Goal: Transaction & Acquisition: Purchase product/service

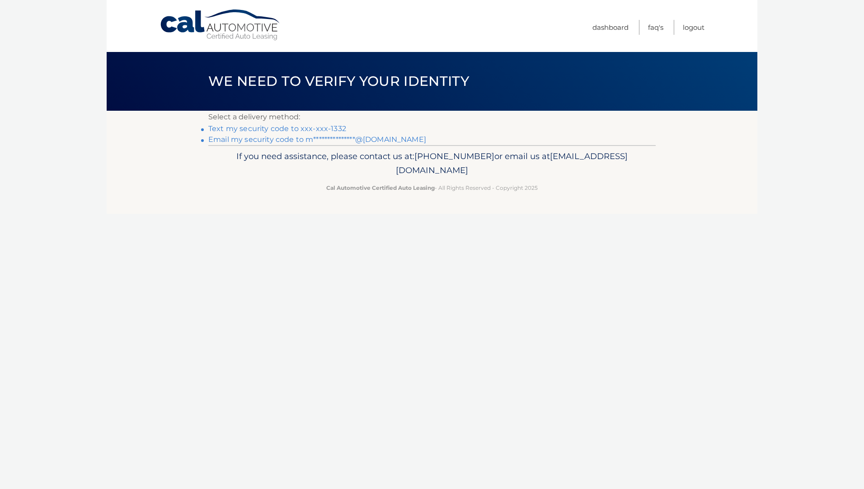
click at [326, 127] on link "Text my security code to xxx-xxx-1332" at bounding box center [277, 128] width 138 height 9
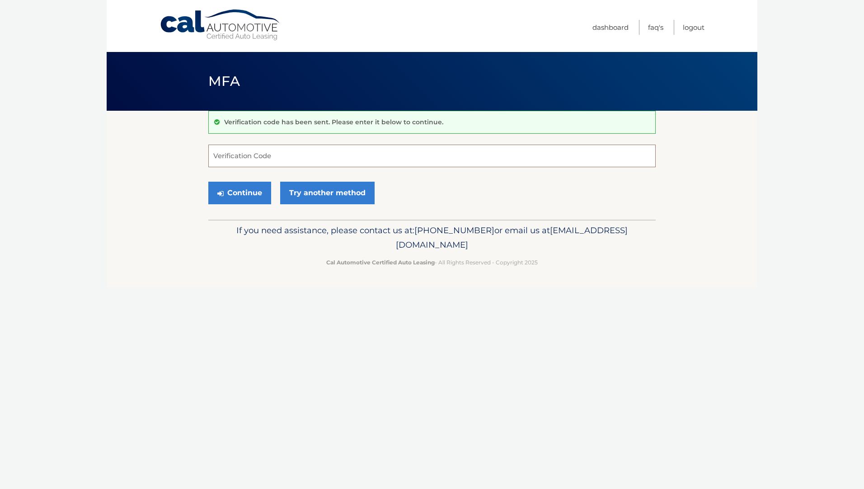
click at [252, 151] on input "Verification Code" at bounding box center [431, 156] width 447 height 23
type input "735891"
click at [208, 182] on button "Continue" at bounding box center [239, 193] width 63 height 23
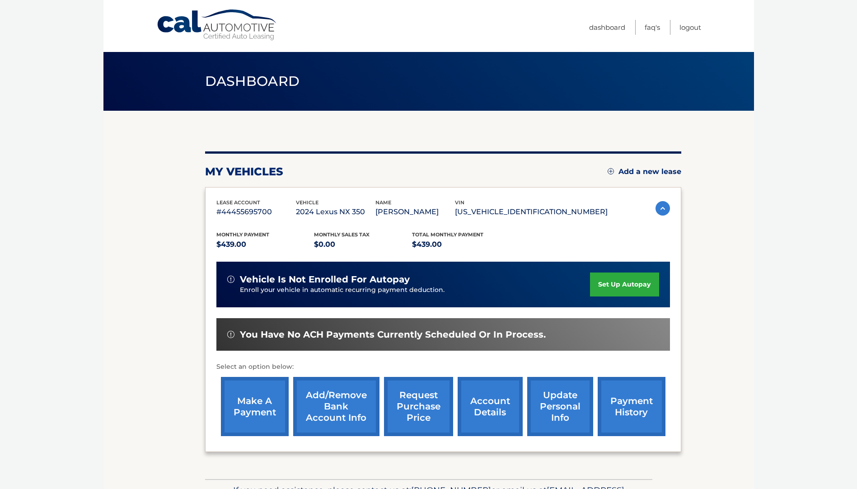
click at [268, 406] on link "make a payment" at bounding box center [255, 406] width 68 height 59
click at [347, 392] on link "Add/Remove bank account info" at bounding box center [336, 406] width 86 height 59
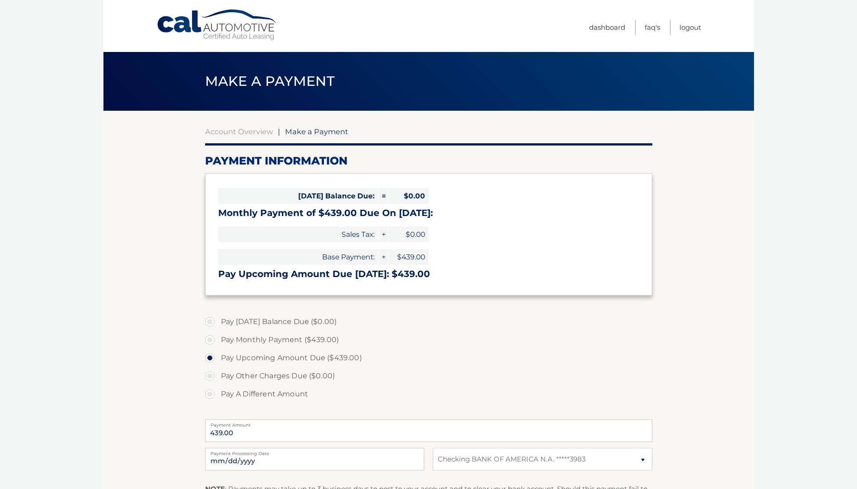
select select "OTAzOTU2NmEtMTQxMi00MTQxLWE0ZWUtMGUwNmZiMzQ2NmZm"
click at [210, 337] on label "Pay Monthly Payment ($439.00)" at bounding box center [428, 340] width 447 height 18
click at [210, 337] on input "Pay Monthly Payment ($439.00)" at bounding box center [213, 338] width 9 height 14
radio input "true"
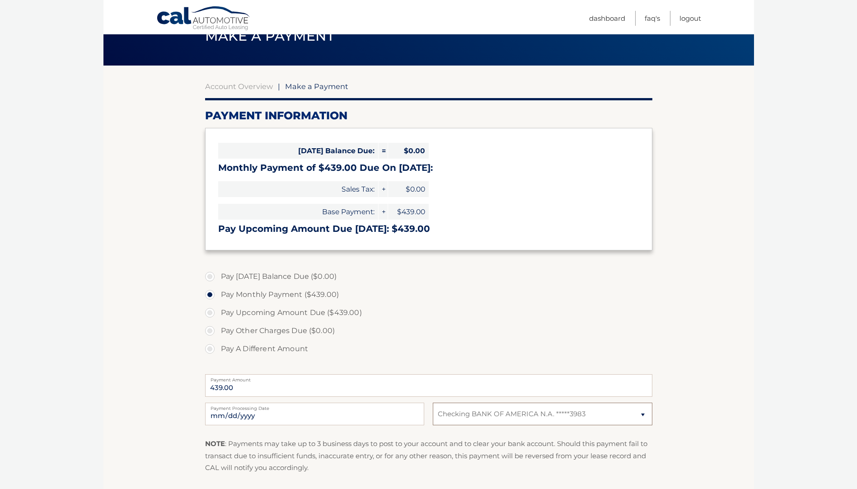
click at [637, 414] on select "Select Bank Account Checking BANK OF AMERICA N.A. *****3983" at bounding box center [542, 414] width 219 height 23
click at [433, 403] on select "Select Bank Account Checking BANK OF AMERICA N.A. *****3983" at bounding box center [542, 414] width 219 height 23
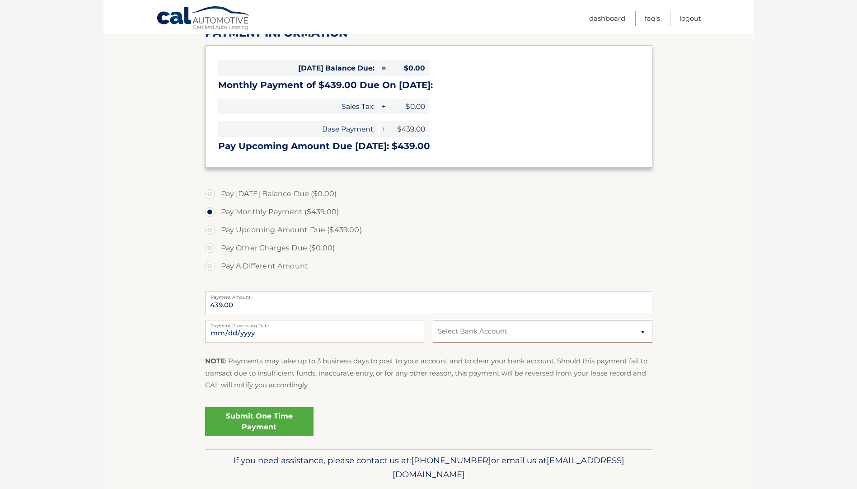
scroll to position [136, 0]
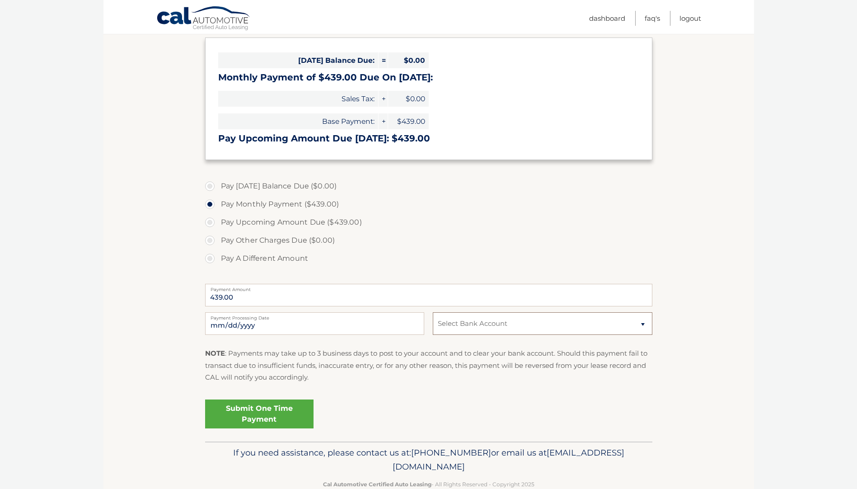
click at [641, 322] on select "Select Bank Account Checking BANK OF AMERICA N.A. *****3983" at bounding box center [542, 323] width 219 height 23
select select "OTAzOTU2NmEtMTQxMi00MTQxLWE0ZWUtMGUwNmZiMzQ2NmZm"
click at [433, 312] on select "Select Bank Account Checking BANK OF AMERICA N.A. *****3983" at bounding box center [542, 323] width 219 height 23
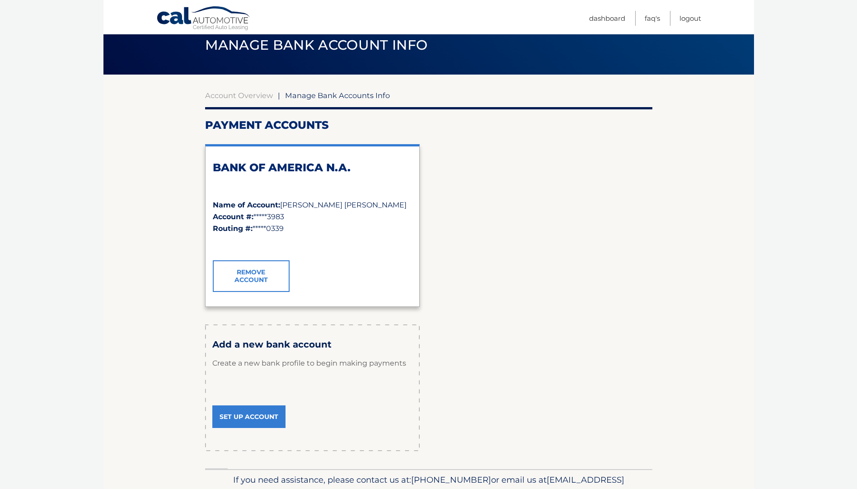
scroll to position [85, 0]
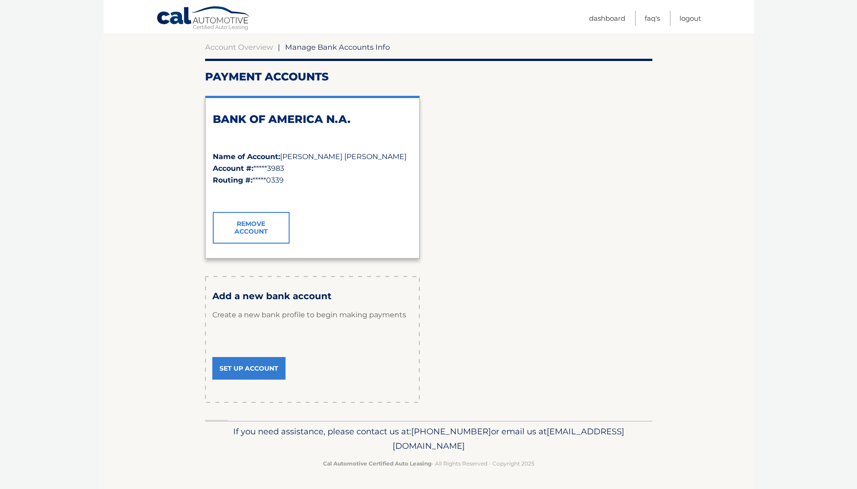
click at [273, 366] on link "Set Up Account" at bounding box center [248, 368] width 73 height 23
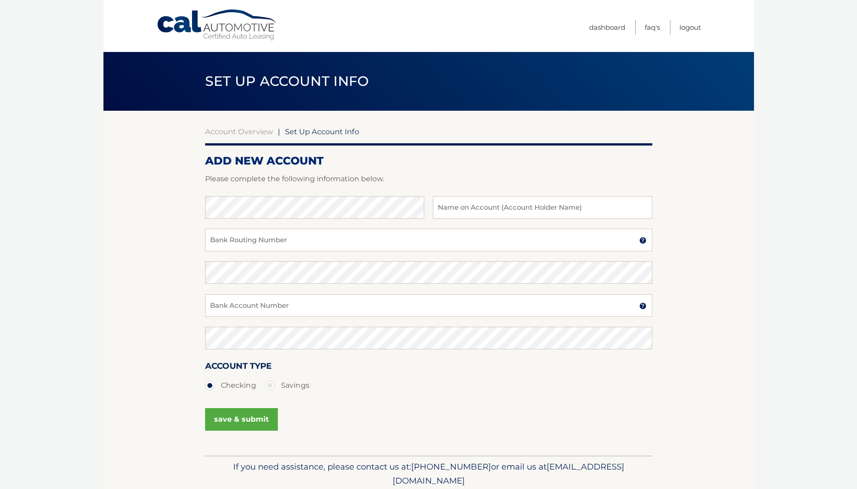
click at [334, 132] on span "Set Up Account Info" at bounding box center [322, 131] width 74 height 9
click at [323, 129] on span "Set Up Account Info" at bounding box center [322, 131] width 74 height 9
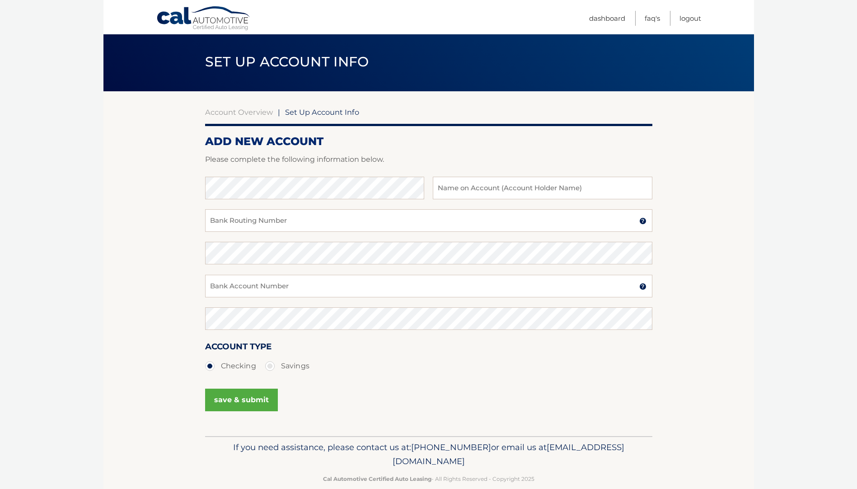
scroll to position [35, 0]
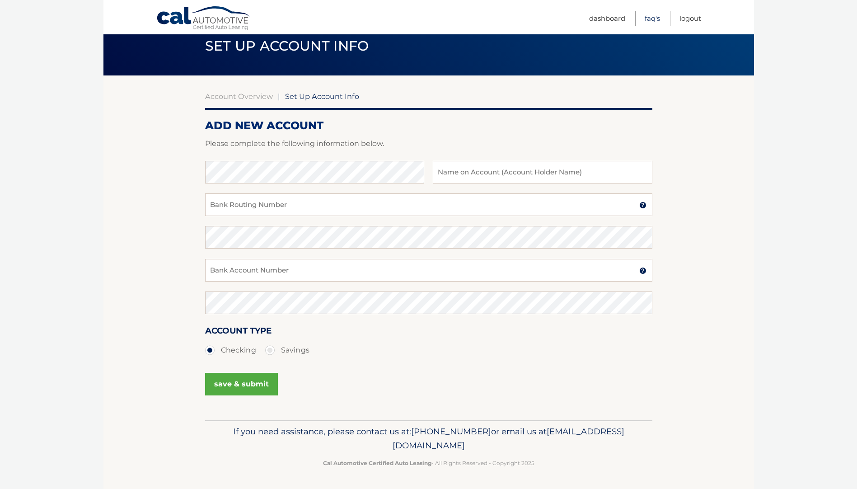
click at [654, 19] on link "FAQ's" at bounding box center [652, 18] width 15 height 15
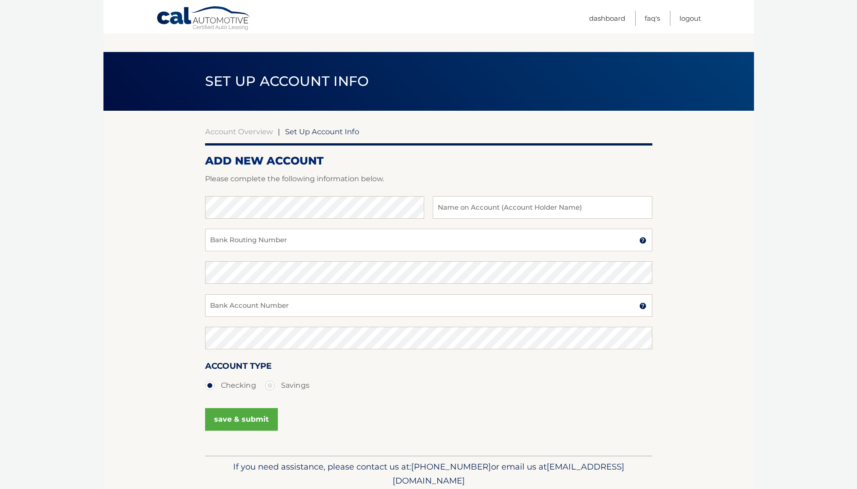
scroll to position [35, 0]
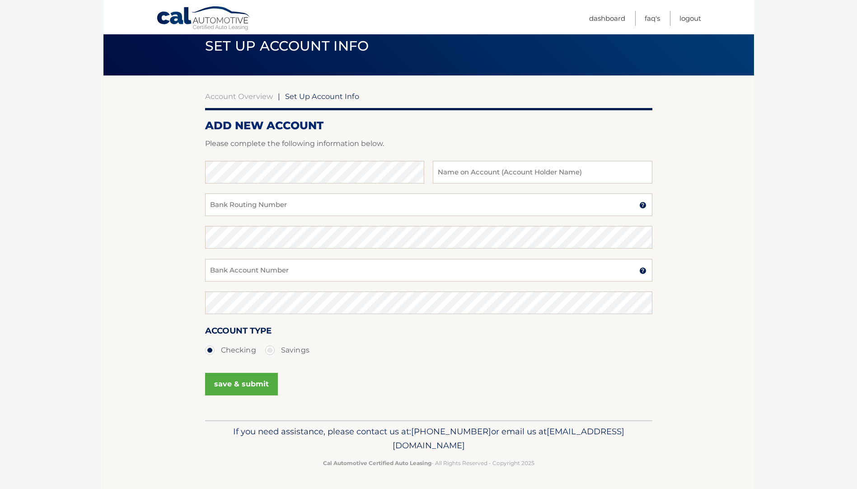
click at [339, 97] on span "Set Up Account Info" at bounding box center [322, 96] width 74 height 9
click at [259, 95] on link "Account Overview" at bounding box center [239, 96] width 68 height 9
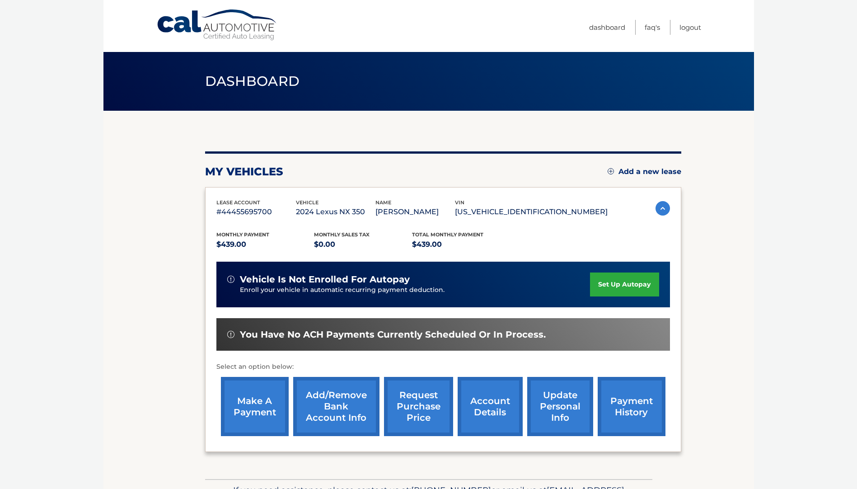
click at [235, 383] on link "make a payment" at bounding box center [255, 406] width 68 height 59
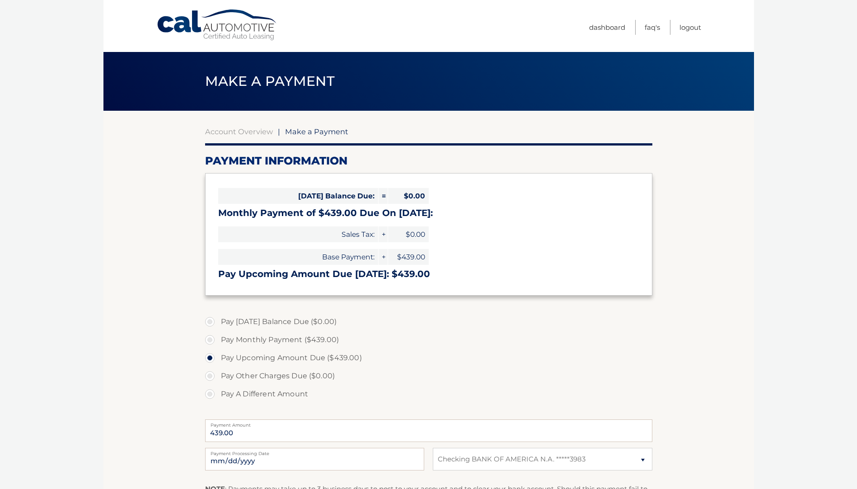
select select "OTAzOTU2NmEtMTQxMi00MTQxLWE0ZWUtMGUwNmZiMzQ2NmZm"
click at [208, 336] on label "Pay Monthly Payment ($439.00)" at bounding box center [428, 340] width 447 height 18
click at [209, 336] on input "Pay Monthly Payment ($439.00)" at bounding box center [213, 338] width 9 height 14
radio input "true"
click at [697, 29] on link "Logout" at bounding box center [691, 27] width 22 height 15
